Goal: Information Seeking & Learning: Find specific fact

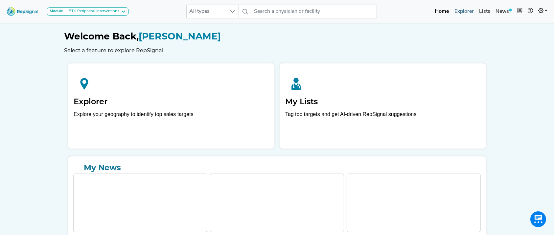
click at [467, 16] on link "Explorer" at bounding box center [464, 11] width 25 height 13
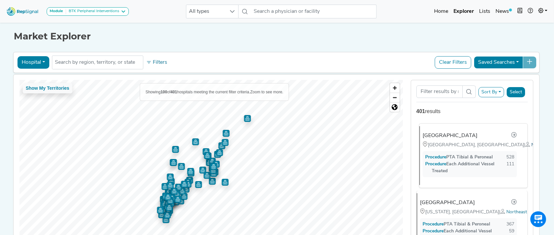
click at [531, 148] on span "Northeast" at bounding box center [541, 145] width 21 height 5
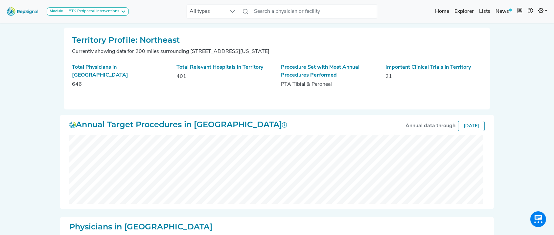
scroll to position [161, 0]
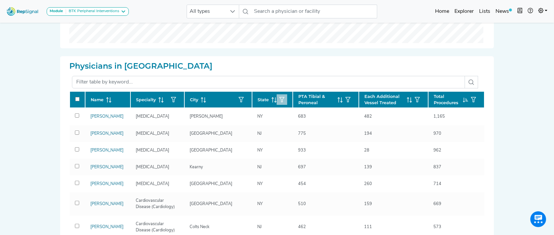
click at [279, 99] on icon "button" at bounding box center [281, 99] width 5 height 5
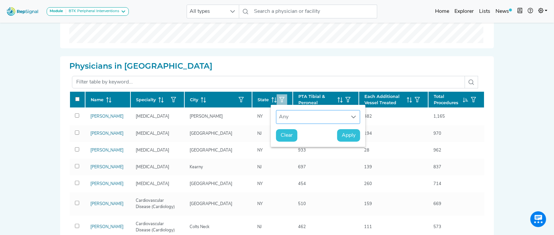
click at [292, 114] on div "Any" at bounding box center [311, 116] width 71 height 13
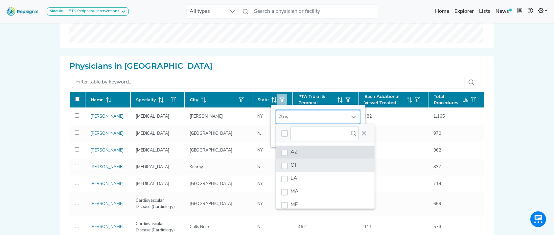
click at [304, 160] on li "CT" at bounding box center [325, 165] width 99 height 13
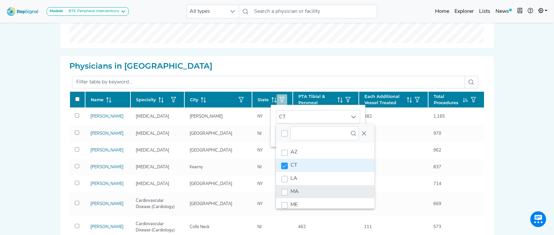
click at [302, 185] on li "MA" at bounding box center [325, 191] width 99 height 13
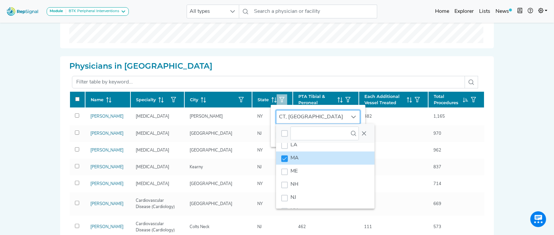
scroll to position [37, 0]
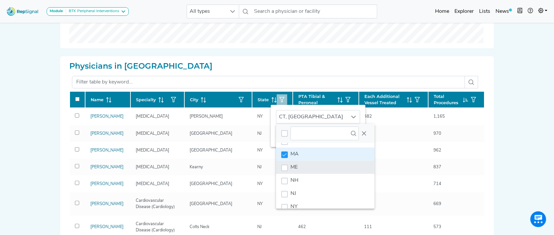
click at [343, 170] on li "ME" at bounding box center [325, 167] width 99 height 13
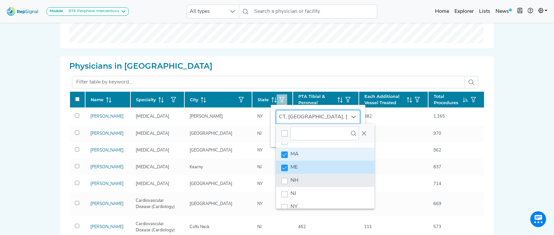
click at [334, 179] on li "NH" at bounding box center [325, 180] width 99 height 13
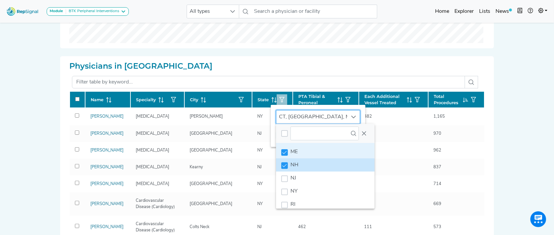
scroll to position [76, 0]
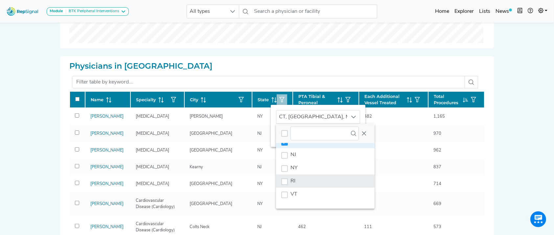
click at [327, 187] on li "RI" at bounding box center [325, 181] width 99 height 13
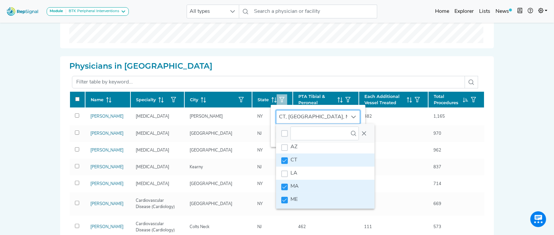
scroll to position [0, 0]
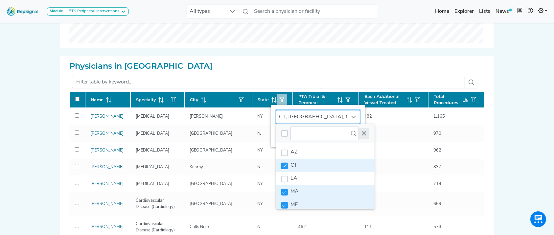
click at [365, 133] on icon "Close" at bounding box center [363, 133] width 5 height 5
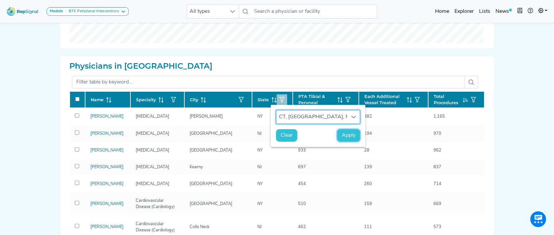
click at [349, 135] on span "Apply" at bounding box center [349, 135] width 14 height 8
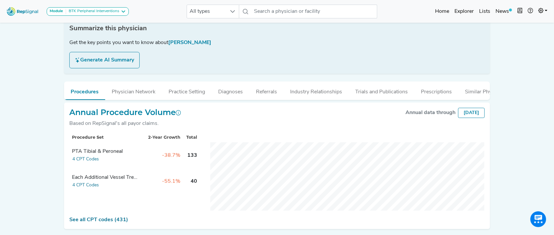
scroll to position [134, 0]
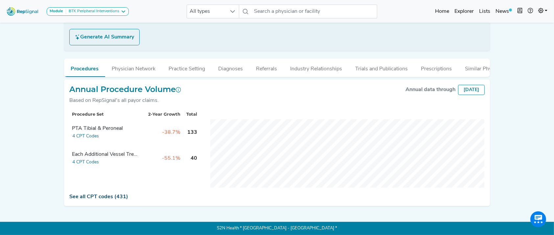
click at [107, 194] on link "See all CPT codes (431)" at bounding box center [98, 196] width 59 height 5
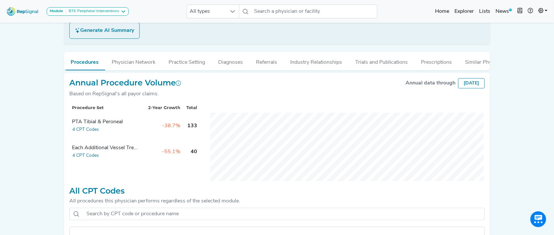
scroll to position [205, 0]
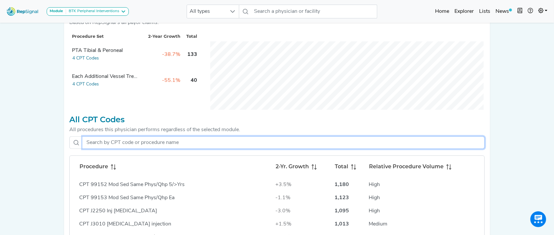
click at [206, 149] on input "text" at bounding box center [283, 142] width 402 height 12
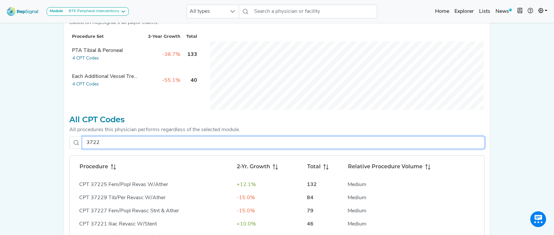
type input "37229"
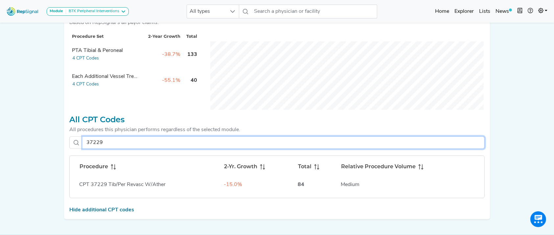
drag, startPoint x: 138, startPoint y: 152, endPoint x: 52, endPoint y: 146, distance: 85.7
click at [52, 146] on div "Module BTK Peripheral Interventions ATK Peripheral Interventions BTK Peripheral…" at bounding box center [277, 22] width 554 height 454
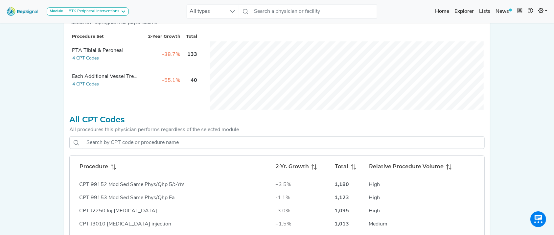
click at [15, 135] on div "Module BTK Peripheral Interventions ATK Peripheral Interventions BTK Peripheral…" at bounding box center [277, 66] width 554 height 542
